Goal: Task Accomplishment & Management: Use online tool/utility

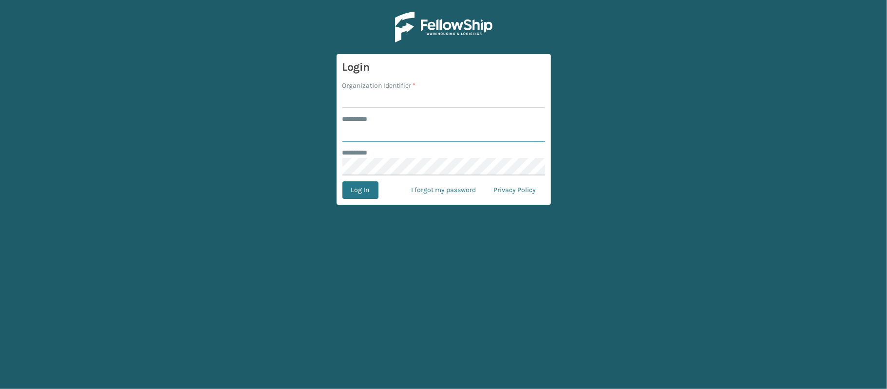
type input "********"
click at [455, 94] on input "Organization Identifier *" at bounding box center [443, 100] width 203 height 18
type input "MilliardLV"
click at [377, 193] on button "Log In" at bounding box center [360, 190] width 36 height 18
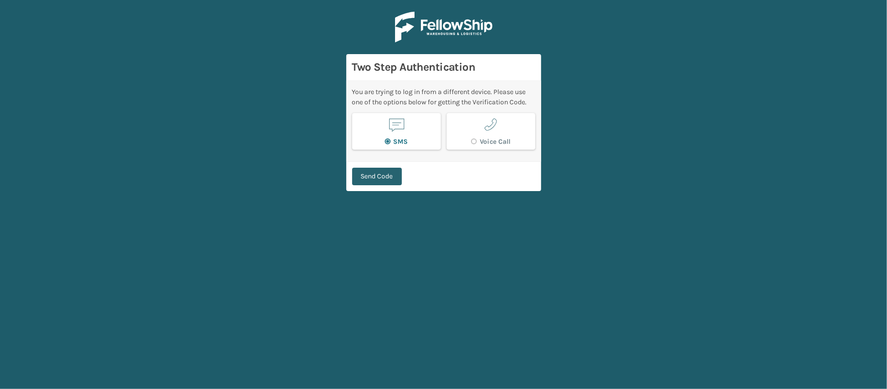
click at [385, 172] on button "Send Code" at bounding box center [377, 177] width 50 height 18
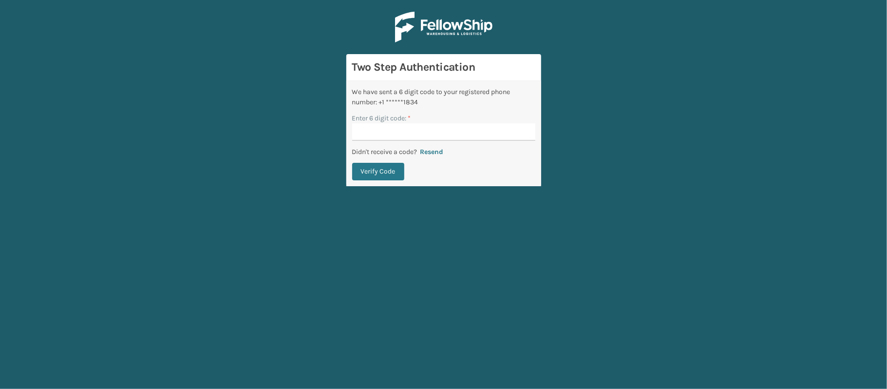
click at [468, 127] on input "Enter 6 digit code: *" at bounding box center [443, 132] width 183 height 18
type input "646827"
click at [352, 163] on button "Verify Code" at bounding box center [378, 172] width 52 height 18
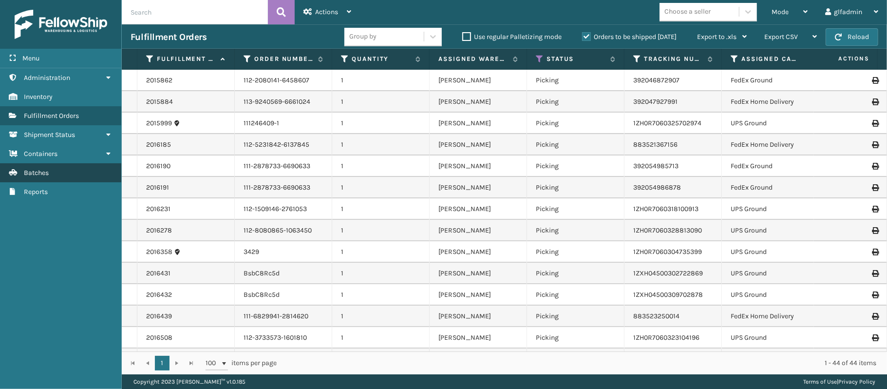
click at [66, 170] on link "Batches" at bounding box center [60, 172] width 121 height 19
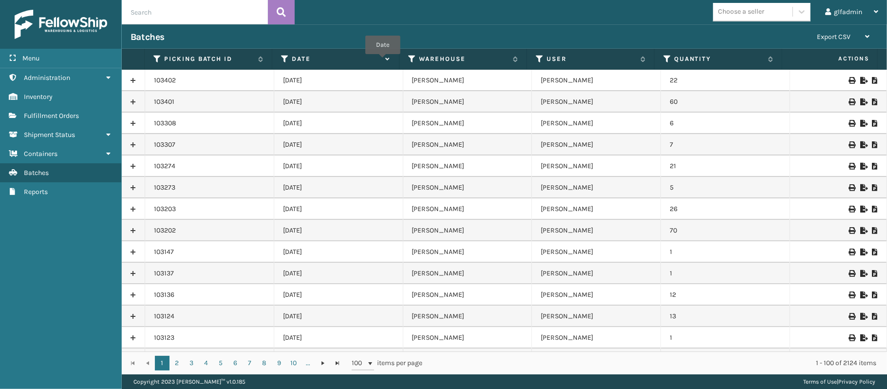
click at [385, 61] on icon at bounding box center [387, 59] width 8 height 6
click at [389, 59] on icon at bounding box center [387, 59] width 8 height 6
click at [860, 100] on icon at bounding box center [863, 101] width 6 height 7
click at [860, 79] on icon at bounding box center [863, 80] width 6 height 7
